Goal: Information Seeking & Learning: Learn about a topic

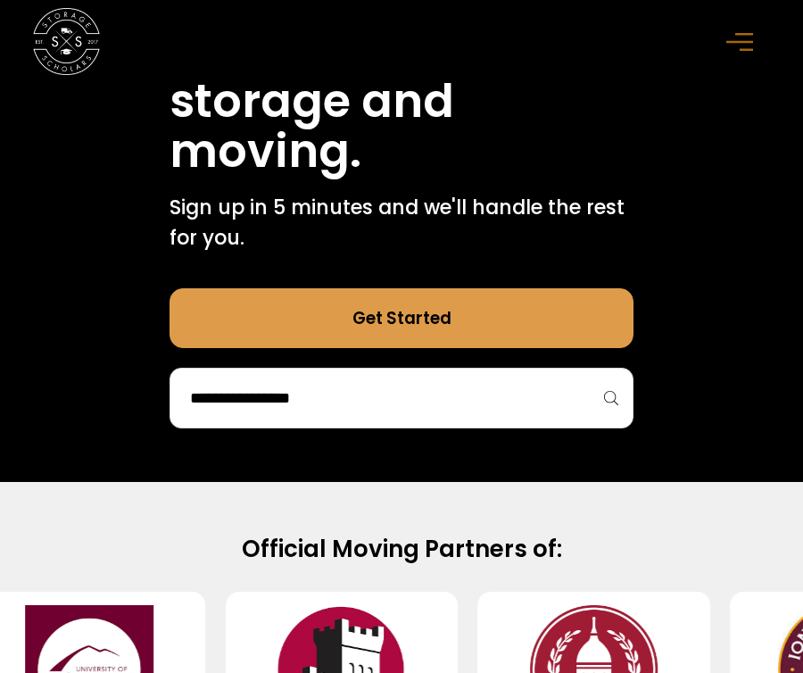
scroll to position [863, 0]
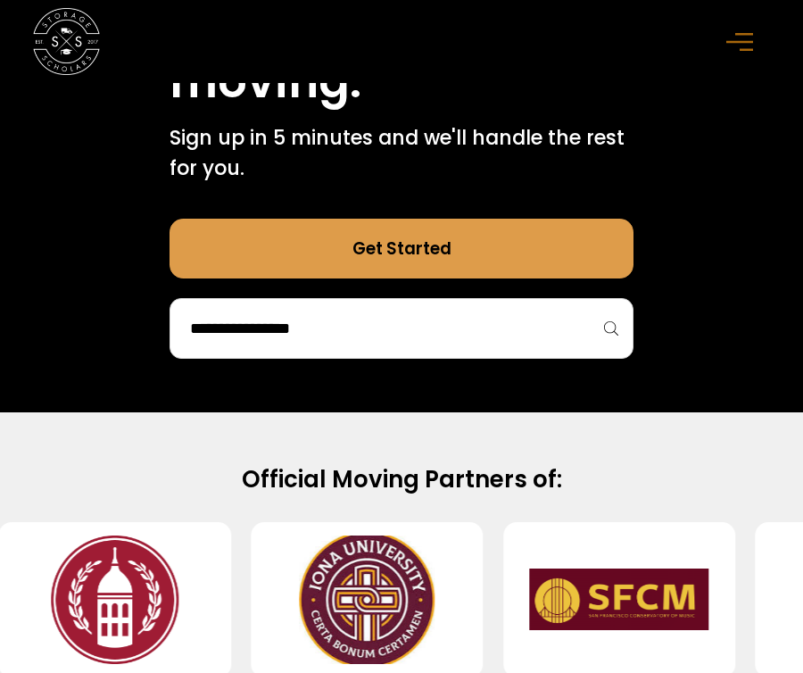
click at [731, 46] on icon "menu" at bounding box center [739, 41] width 27 height 20
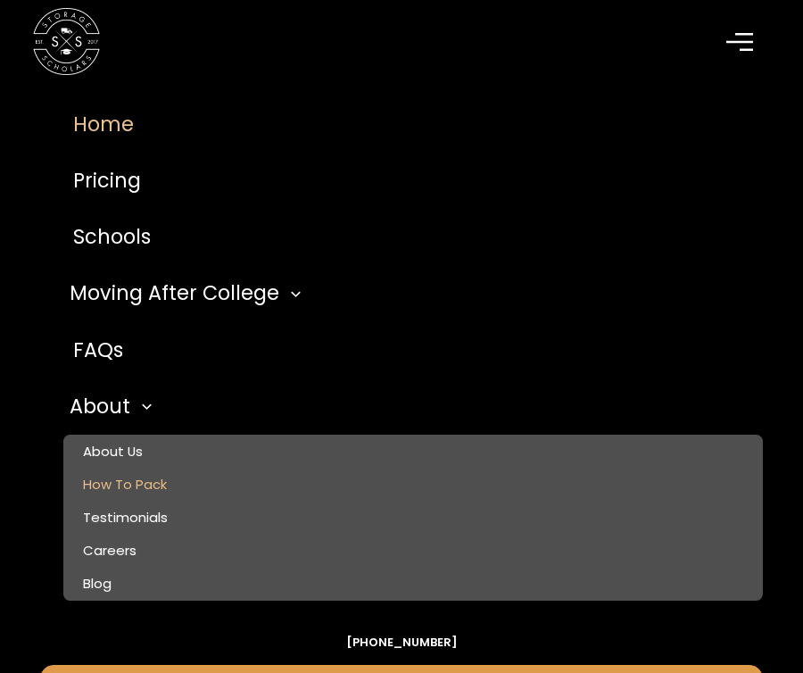
scroll to position [1565, 0]
click at [145, 567] on link "Careers" at bounding box center [413, 550] width 700 height 33
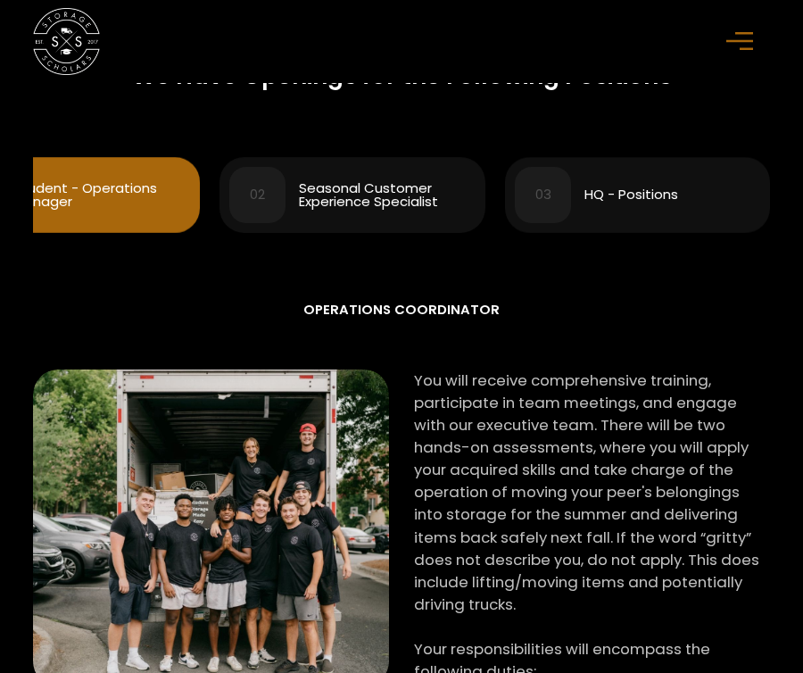
scroll to position [0, 264]
click at [615, 202] on div "HQ - Positions" at bounding box center [631, 194] width 94 height 13
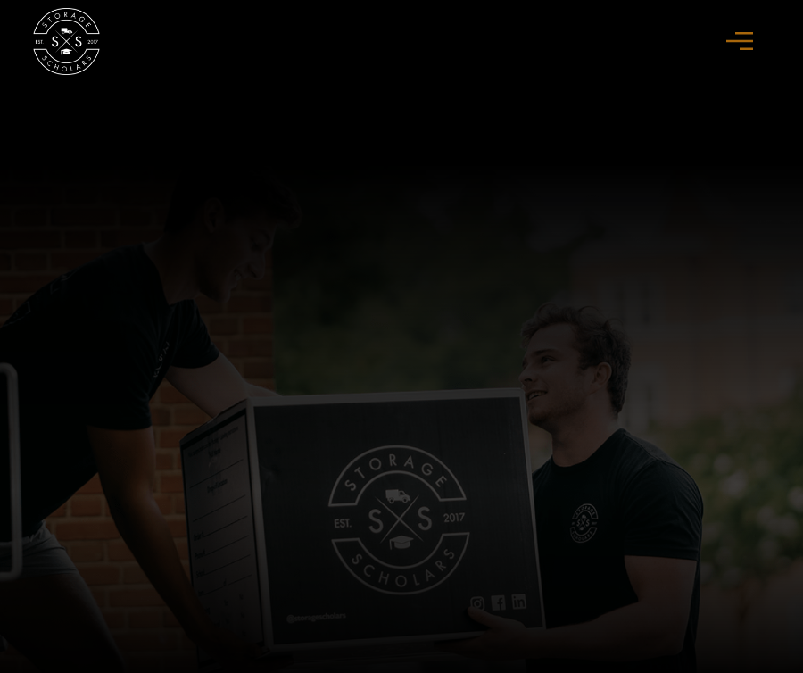
scroll to position [1482, 0]
